Goal: Task Accomplishment & Management: Manage account settings

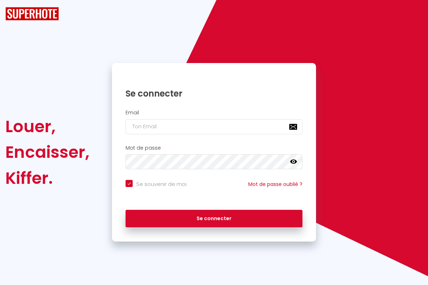
checkbox input "true"
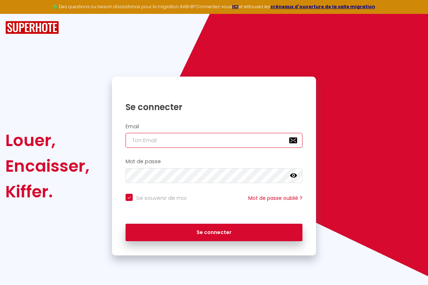
type input "[EMAIL_ADDRESS][DOMAIN_NAME]"
checkbox input "true"
type input "[EMAIL_ADDRESS][DOMAIN_NAME]"
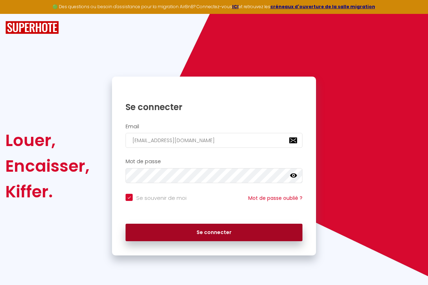
click at [214, 232] on button "Se connecter" at bounding box center [213, 233] width 177 height 18
checkbox input "true"
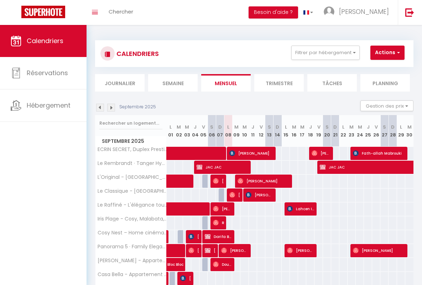
click at [173, 83] on li "Semaine" at bounding box center [173, 82] width 50 height 17
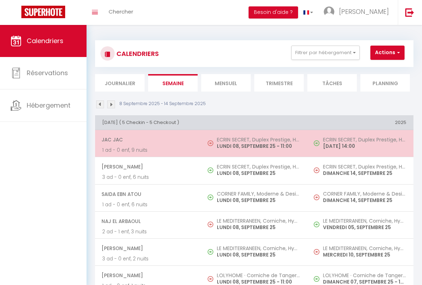
click at [147, 140] on span "JAC JAC" at bounding box center [148, 140] width 93 height 14
select select "OK"
select select "KO"
select select "0"
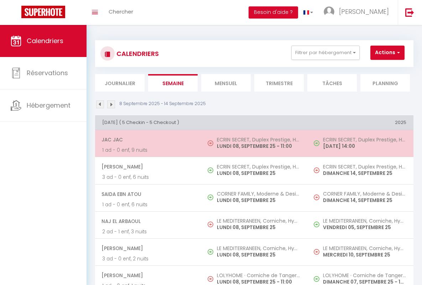
select select "1"
select select
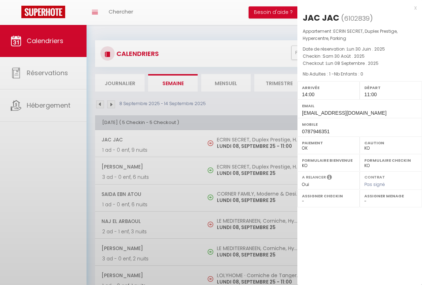
click at [357, 7] on div "x" at bounding box center [356, 8] width 119 height 9
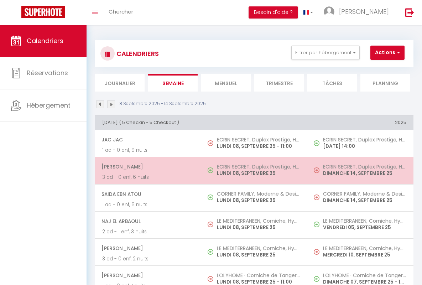
click at [147, 167] on span "[PERSON_NAME]" at bounding box center [148, 167] width 93 height 14
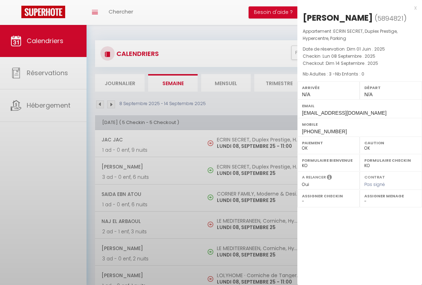
click at [357, 7] on div "x" at bounding box center [356, 8] width 119 height 9
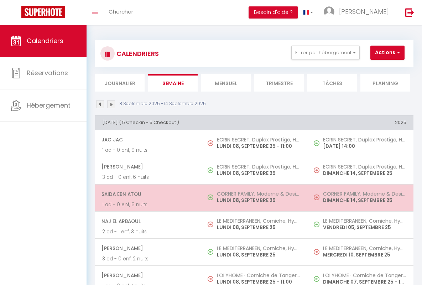
click at [147, 194] on span "Saida Ebn Atou" at bounding box center [148, 194] width 93 height 14
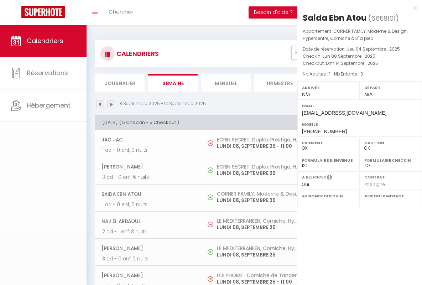
click at [357, 7] on div "x" at bounding box center [356, 8] width 119 height 9
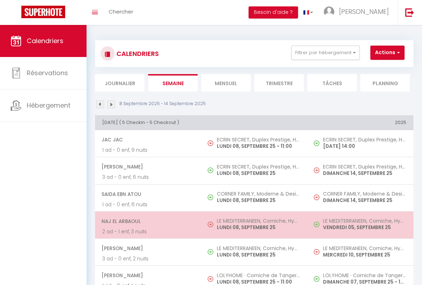
click at [147, 221] on span "Naj El Arbaoul" at bounding box center [148, 221] width 93 height 14
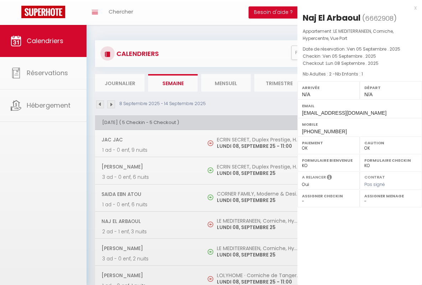
click at [357, 7] on div "x" at bounding box center [356, 8] width 119 height 9
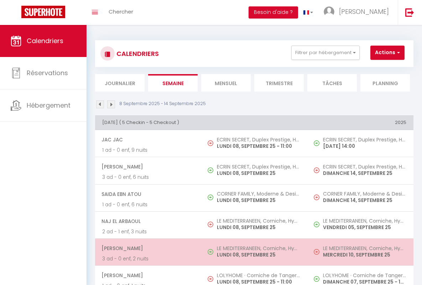
click at [147, 248] on span "[PERSON_NAME]" at bounding box center [148, 249] width 93 height 14
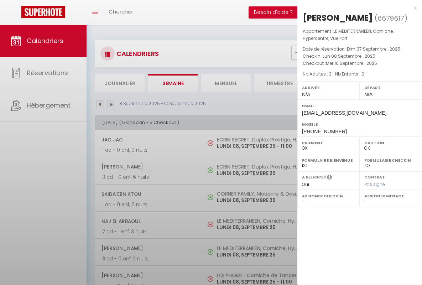
click at [357, 7] on div "x" at bounding box center [356, 8] width 119 height 9
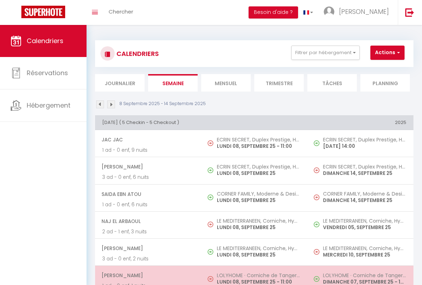
click at [147, 275] on span "[PERSON_NAME]" at bounding box center [148, 276] width 93 height 14
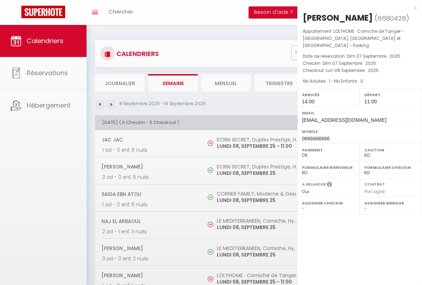
click at [357, 7] on div "x" at bounding box center [356, 8] width 119 height 9
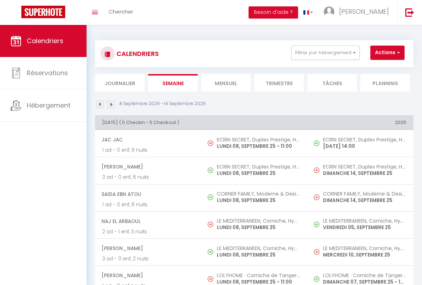
scroll to position [160, 0]
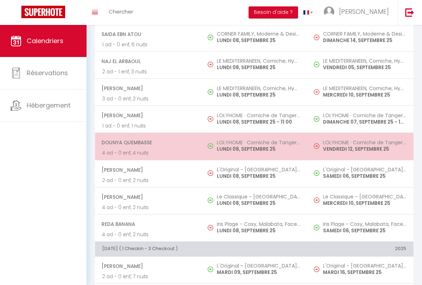
click at [147, 143] on span "dounya quembasse" at bounding box center [148, 143] width 93 height 14
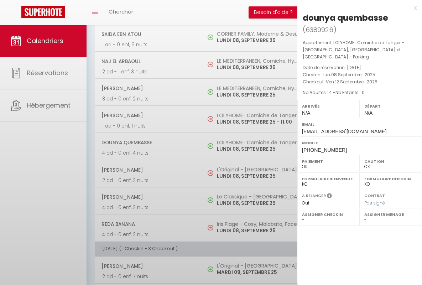
click at [357, 7] on div "x" at bounding box center [356, 8] width 119 height 9
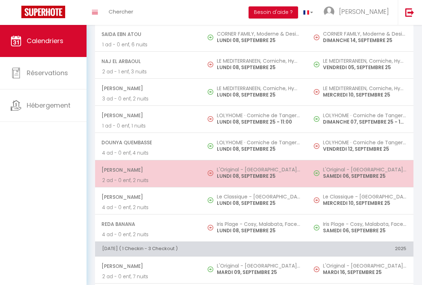
click at [147, 170] on span "[PERSON_NAME]" at bounding box center [148, 170] width 93 height 14
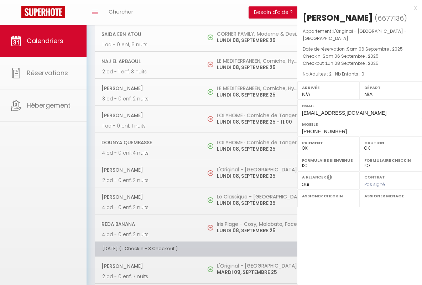
click at [357, 7] on div "x" at bounding box center [356, 8] width 119 height 9
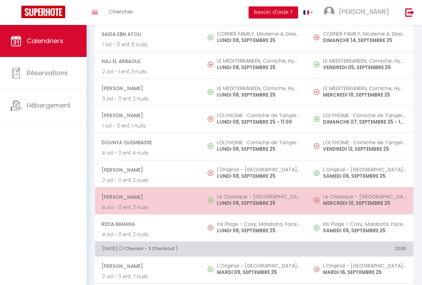
click at [147, 197] on span "[PERSON_NAME]" at bounding box center [148, 197] width 93 height 14
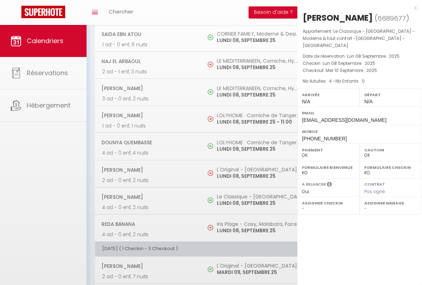
click at [357, 7] on div "x" at bounding box center [356, 8] width 119 height 9
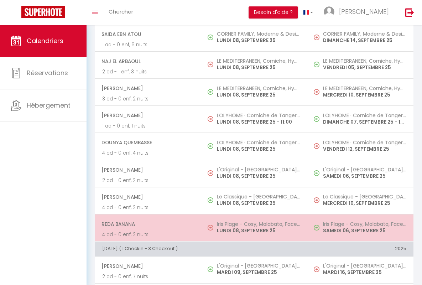
click at [147, 224] on span "Reda Banana" at bounding box center [148, 224] width 93 height 14
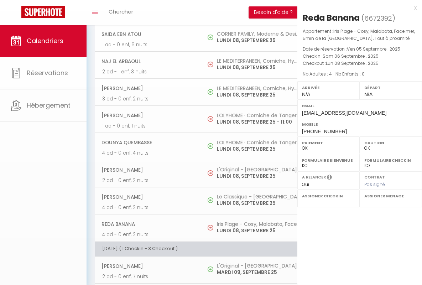
click at [357, 7] on div "x" at bounding box center [356, 8] width 119 height 9
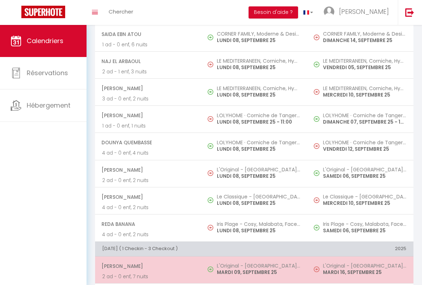
click at [147, 266] on span "[PERSON_NAME]" at bounding box center [148, 266] width 93 height 14
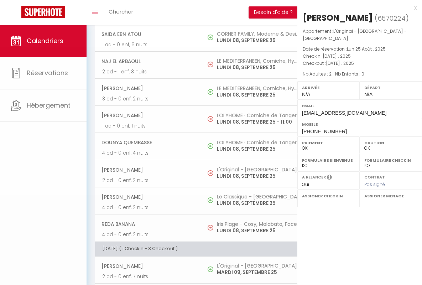
click at [357, 7] on div "x" at bounding box center [356, 8] width 119 height 9
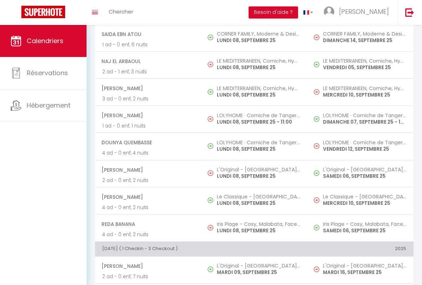
scroll to position [311, 0]
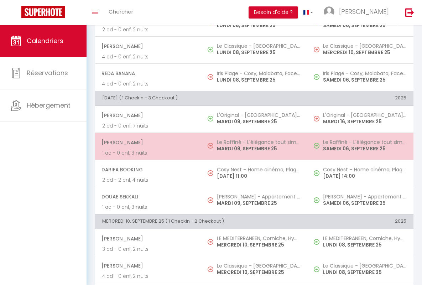
click at [147, 142] on span "[PERSON_NAME]" at bounding box center [148, 143] width 93 height 14
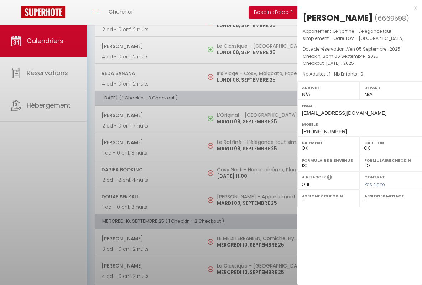
click at [357, 7] on div "x" at bounding box center [356, 8] width 119 height 9
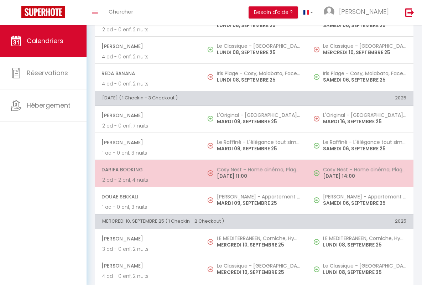
click at [147, 169] on span "Darifa Booking" at bounding box center [148, 170] width 93 height 14
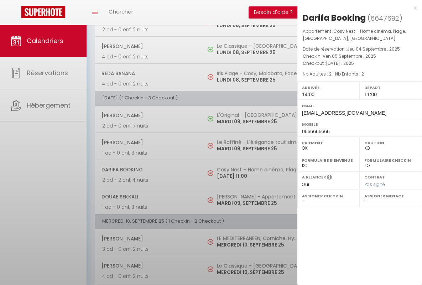
click at [357, 7] on div "x" at bounding box center [356, 8] width 119 height 9
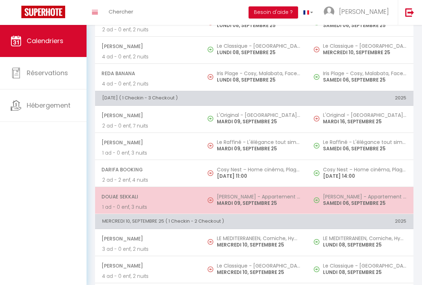
click at [147, 197] on span "Douae Sekkali" at bounding box center [148, 197] width 93 height 14
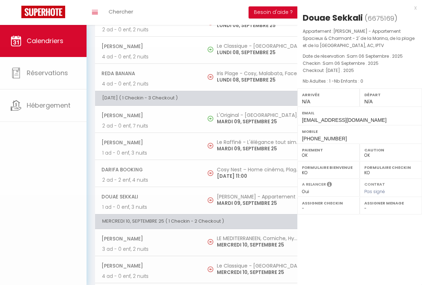
click at [357, 7] on div "x" at bounding box center [356, 8] width 119 height 9
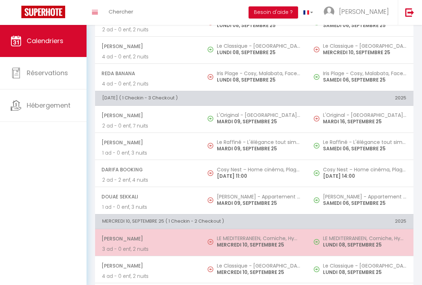
click at [147, 238] on span "[PERSON_NAME]" at bounding box center [148, 239] width 93 height 14
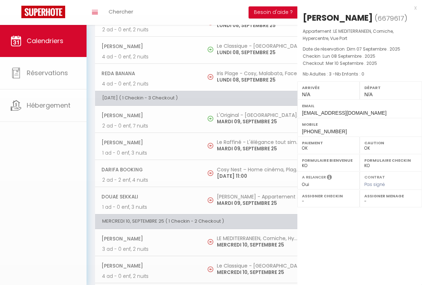
click at [357, 7] on div "x" at bounding box center [356, 8] width 119 height 9
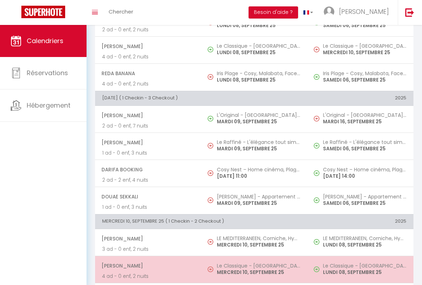
click at [147, 266] on span "[PERSON_NAME]" at bounding box center [148, 266] width 93 height 14
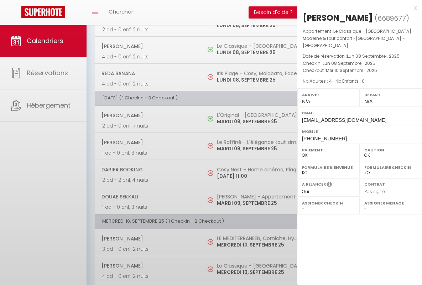
click at [357, 7] on div "x" at bounding box center [356, 8] width 119 height 9
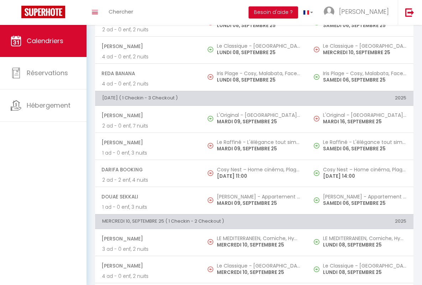
scroll to position [461, 0]
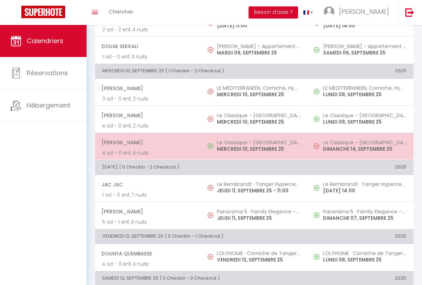
click at [147, 143] on span "[PERSON_NAME]" at bounding box center [148, 143] width 93 height 14
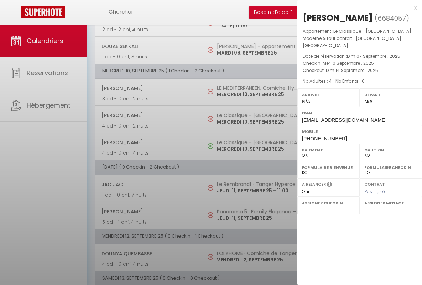
click at [357, 7] on div "x" at bounding box center [356, 8] width 119 height 9
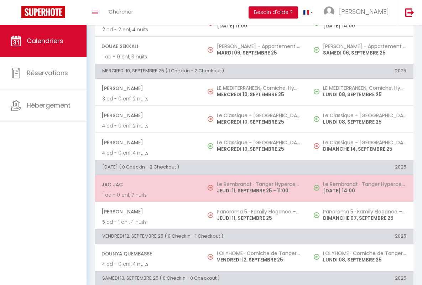
click at [147, 184] on span "JAC JAC" at bounding box center [148, 185] width 93 height 14
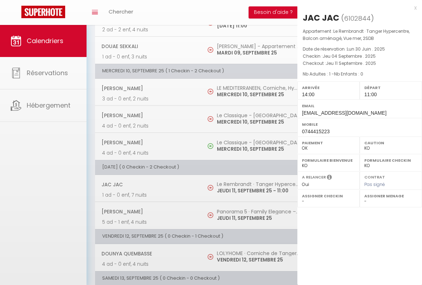
click at [357, 7] on div "x" at bounding box center [356, 8] width 119 height 9
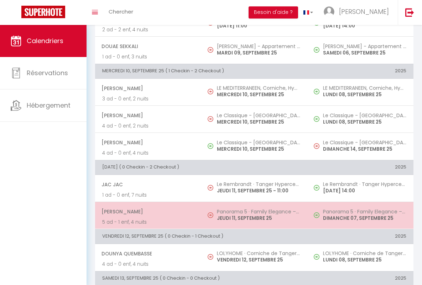
click at [147, 212] on span "[PERSON_NAME]" at bounding box center [148, 212] width 93 height 14
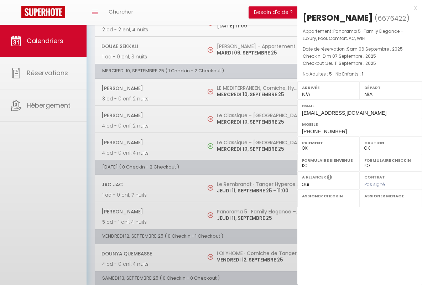
click at [357, 7] on div "x" at bounding box center [356, 8] width 119 height 9
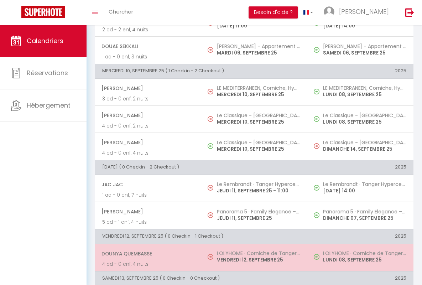
click at [147, 253] on span "dounya quembasse" at bounding box center [148, 254] width 93 height 14
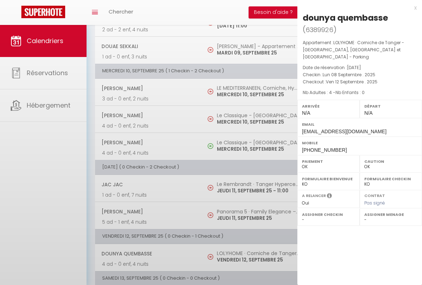
click at [357, 7] on div "x" at bounding box center [356, 8] width 119 height 9
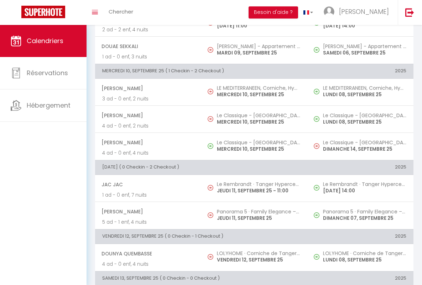
scroll to position [599, 0]
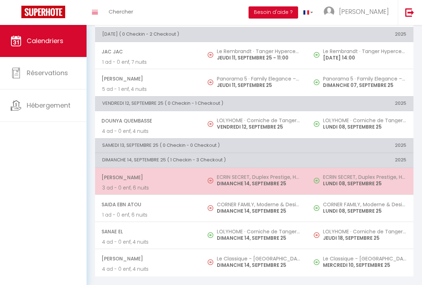
click at [147, 172] on span "[PERSON_NAME]" at bounding box center [148, 178] width 93 height 14
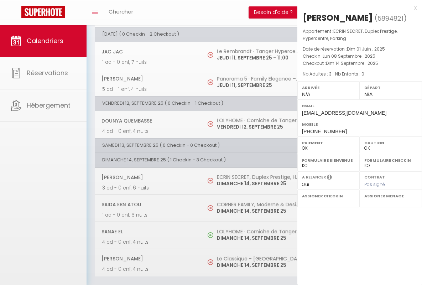
click at [357, 7] on div "x" at bounding box center [356, 8] width 119 height 9
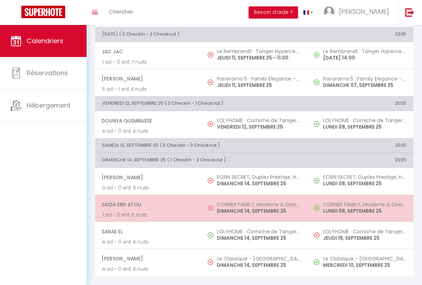
click at [147, 199] on span "Saida Ebn Atou" at bounding box center [148, 205] width 93 height 14
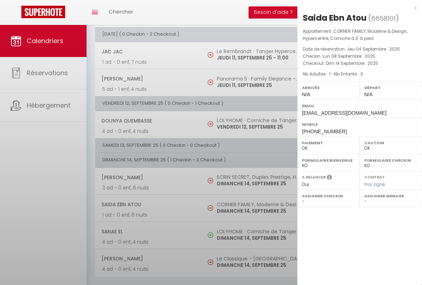
click at [357, 7] on div "x" at bounding box center [356, 8] width 119 height 9
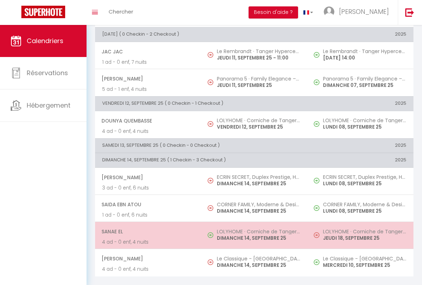
click at [147, 226] on span "Sanae El" at bounding box center [148, 232] width 93 height 14
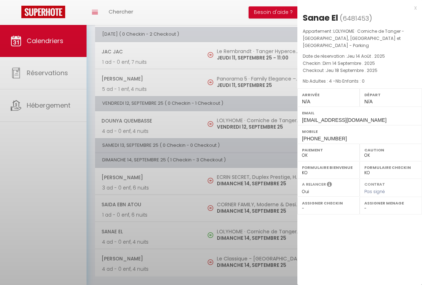
click at [357, 7] on div "x" at bounding box center [356, 8] width 119 height 9
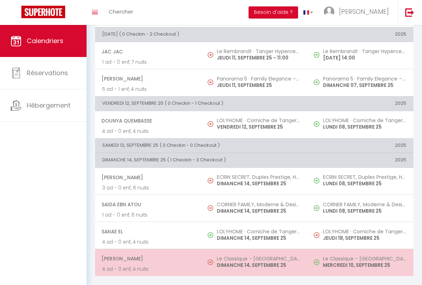
click at [147, 253] on span "[PERSON_NAME]" at bounding box center [148, 259] width 93 height 14
select select "KO"
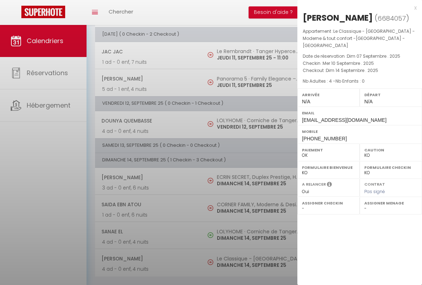
click at [357, 7] on div "x" at bounding box center [356, 8] width 119 height 9
